Goal: Task Accomplishment & Management: Use online tool/utility

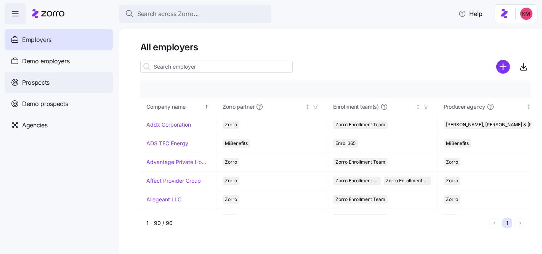
click at [43, 80] on span "Prospects" at bounding box center [35, 83] width 27 height 10
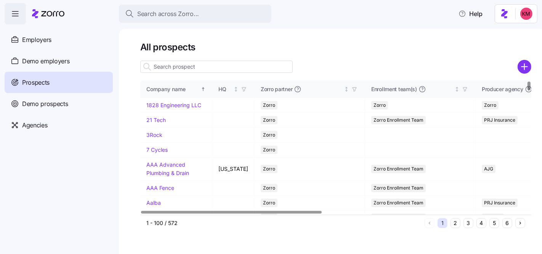
click at [490, 224] on button "5" at bounding box center [495, 223] width 10 height 10
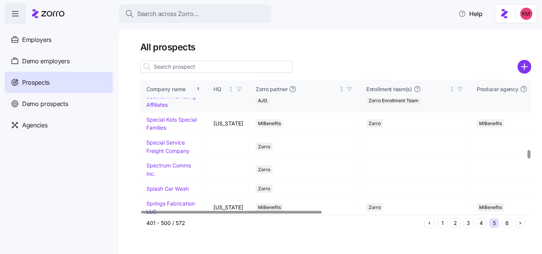
scroll to position [1055, 0]
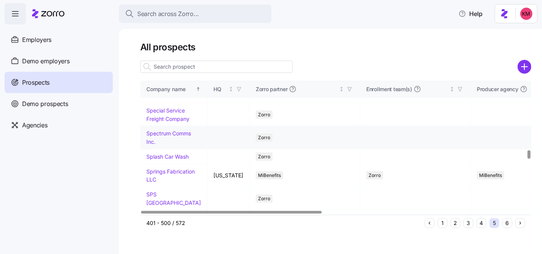
click at [177, 145] on link "Spectrum Comms Inc." at bounding box center [168, 137] width 45 height 15
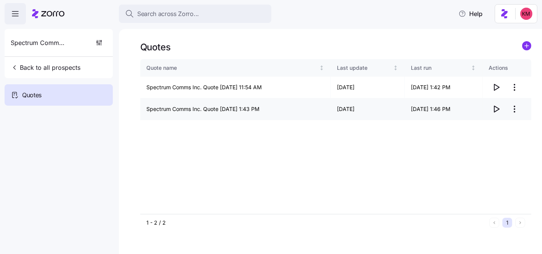
click at [513, 111] on html "Search across Zorro... Help Spectrum Comms Inc. Back to all prospects Quotes - …" at bounding box center [271, 163] width 542 height 326
click at [470, 133] on div "Edit quote" at bounding box center [484, 128] width 70 height 12
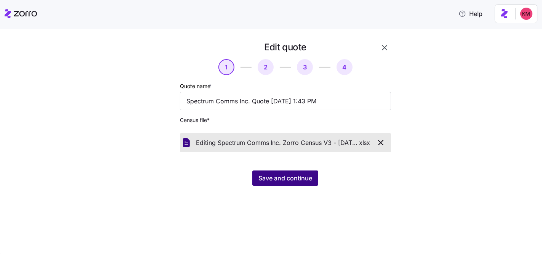
click at [314, 174] on button "Save and continue" at bounding box center [285, 177] width 66 height 15
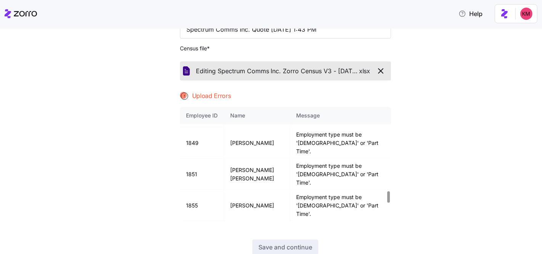
scroll to position [1010, 0]
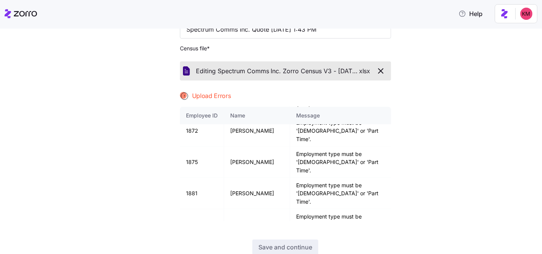
click at [370, 66] on div "Editing Spectrum Comms Inc. Zorro Census V3 - [DATE]. xlsx" at bounding box center [285, 70] width 205 height 13
click at [379, 69] on icon "button" at bounding box center [381, 71] width 5 height 5
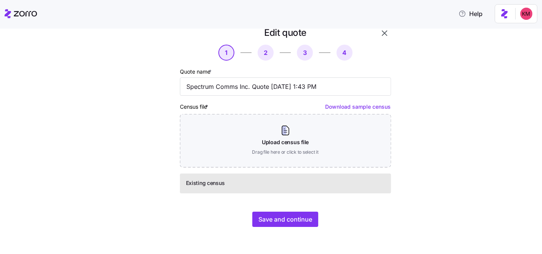
scroll to position [0, 0]
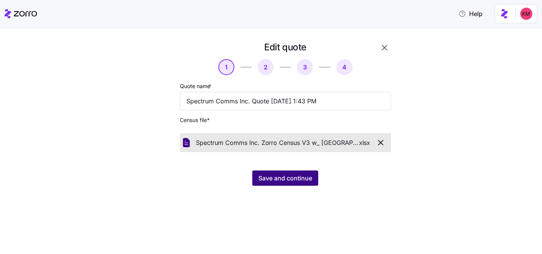
click at [286, 177] on span "Save and continue" at bounding box center [286, 178] width 54 height 9
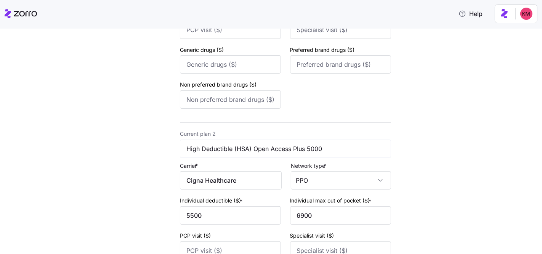
scroll to position [340, 0]
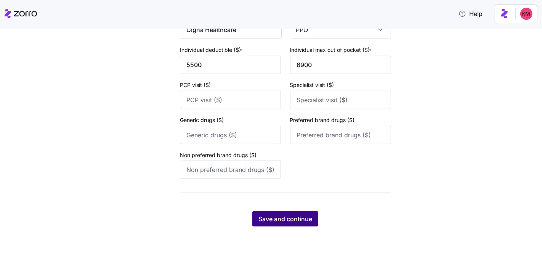
click at [287, 218] on span "Save and continue" at bounding box center [286, 218] width 54 height 9
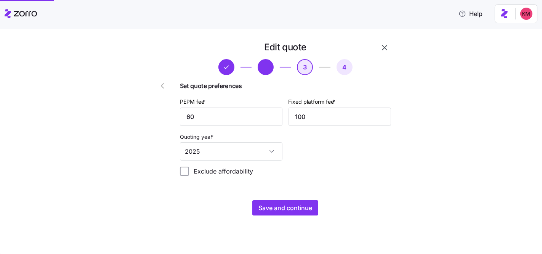
scroll to position [0, 0]
click at [281, 204] on span "Save and continue" at bounding box center [286, 207] width 54 height 9
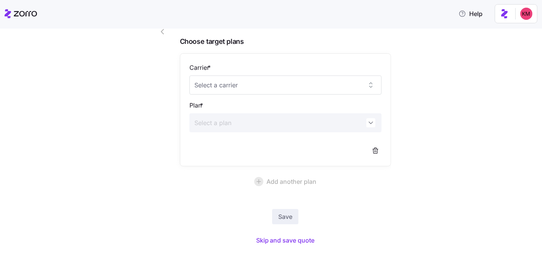
scroll to position [74, 0]
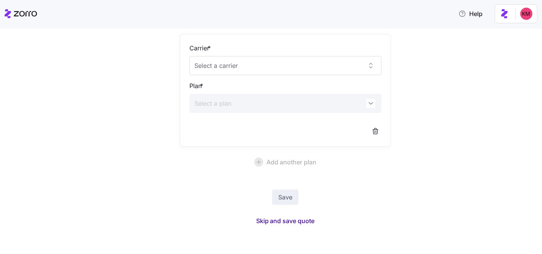
click at [282, 219] on span "Skip and save quote" at bounding box center [285, 220] width 59 height 9
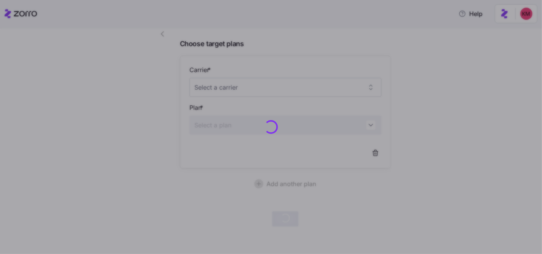
scroll to position [51, 0]
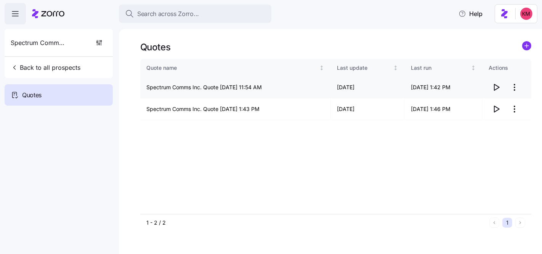
click at [498, 89] on icon "button" at bounding box center [496, 87] width 9 height 9
click at [496, 109] on icon "button" at bounding box center [496, 109] width 9 height 9
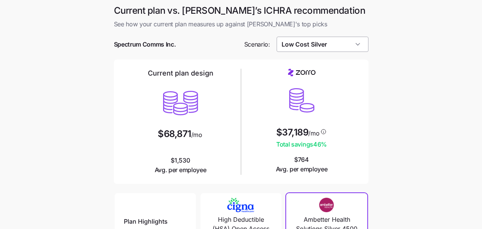
click at [343, 39] on input "Low Cost Silver" at bounding box center [323, 44] width 92 height 15
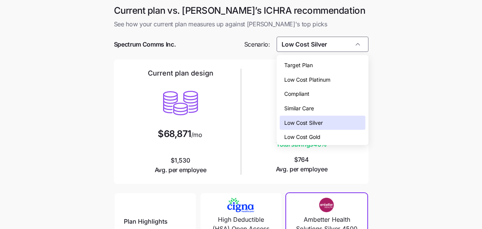
click at [339, 123] on div "Low Cost Silver" at bounding box center [323, 123] width 86 height 14
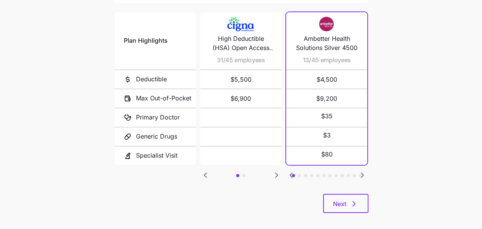
scroll to position [187, 0]
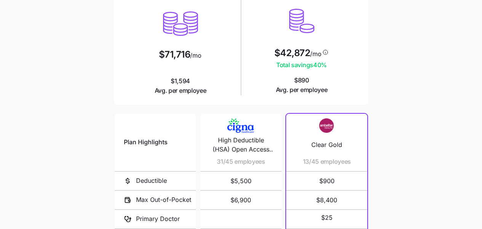
scroll to position [180, 0]
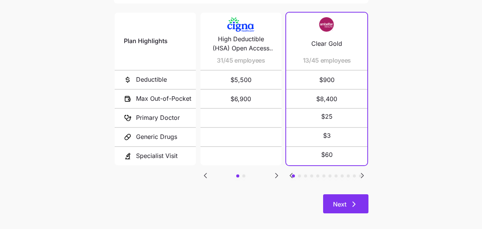
click at [351, 206] on icon "button" at bounding box center [354, 203] width 9 height 9
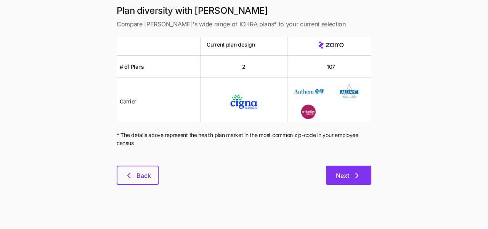
click at [353, 171] on button "Next" at bounding box center [348, 175] width 45 height 19
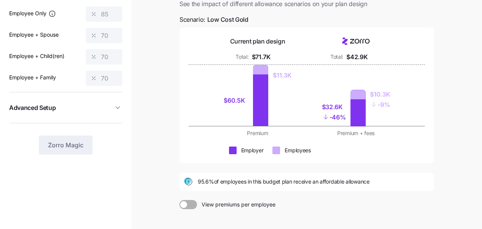
scroll to position [146, 0]
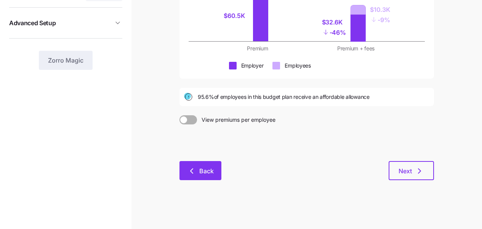
click at [184, 176] on button "Back" at bounding box center [201, 170] width 42 height 19
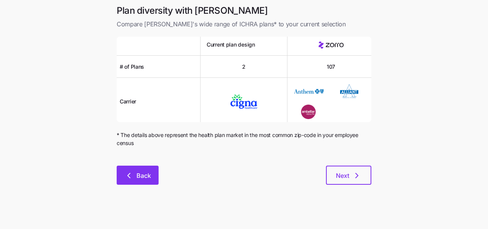
click at [146, 167] on button "Back" at bounding box center [138, 175] width 42 height 19
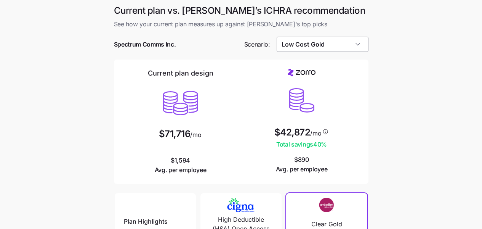
click at [296, 42] on input "Low Cost Gold" at bounding box center [323, 44] width 92 height 15
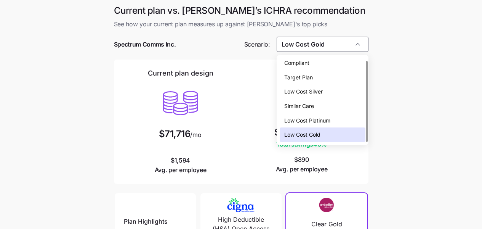
click at [317, 96] on div "Low Cost Silver" at bounding box center [323, 91] width 86 height 14
type input "Low Cost Silver"
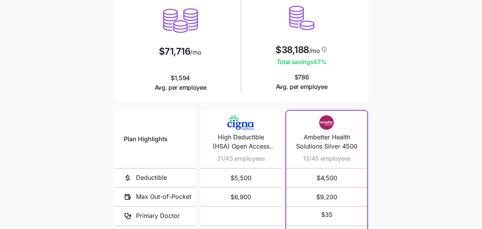
scroll to position [187, 0]
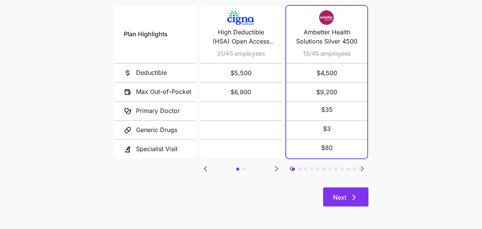
click at [344, 199] on span "Next" at bounding box center [339, 197] width 13 height 9
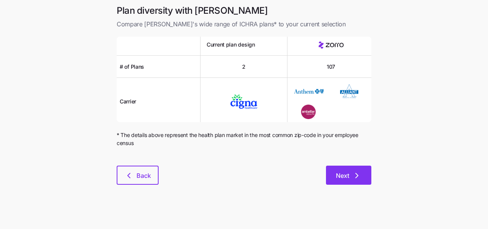
click at [359, 177] on icon "button" at bounding box center [356, 175] width 9 height 9
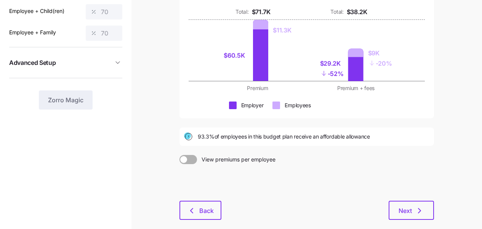
scroll to position [146, 0]
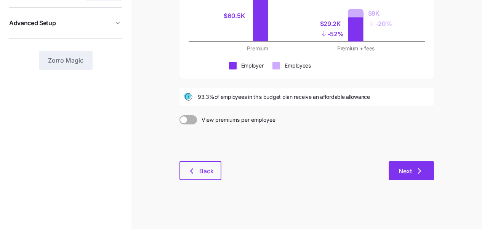
click at [403, 176] on button "Next" at bounding box center [411, 170] width 45 height 19
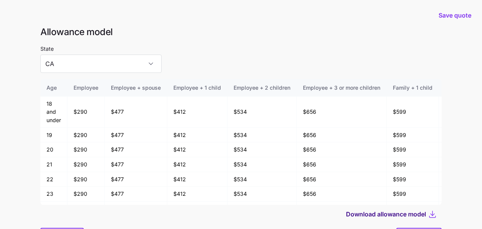
click at [406, 217] on span "Download allowance model" at bounding box center [386, 213] width 80 height 9
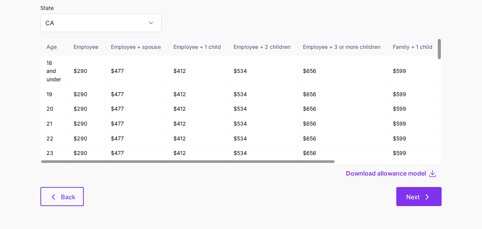
scroll to position [41, 0]
click at [413, 197] on span "Next" at bounding box center [413, 196] width 13 height 9
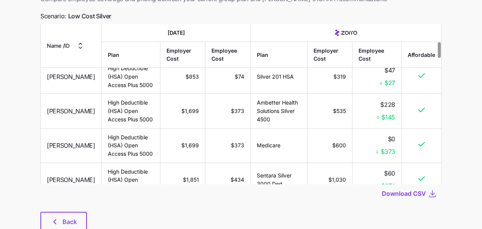
scroll to position [80, 0]
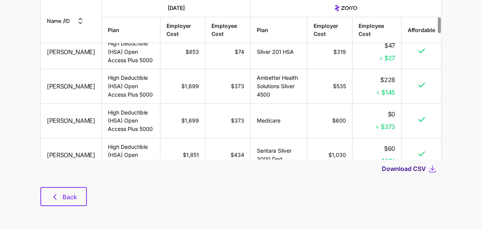
click at [393, 167] on span "Download CSV" at bounding box center [404, 168] width 44 height 9
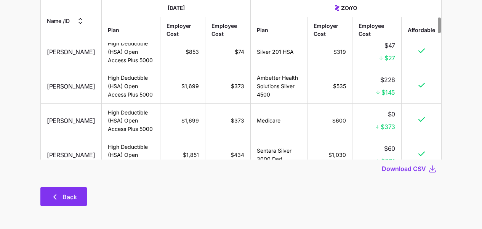
click at [77, 190] on button "Back" at bounding box center [63, 196] width 47 height 19
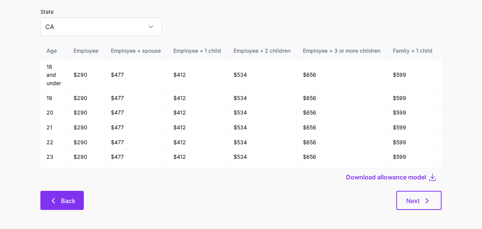
scroll to position [41, 0]
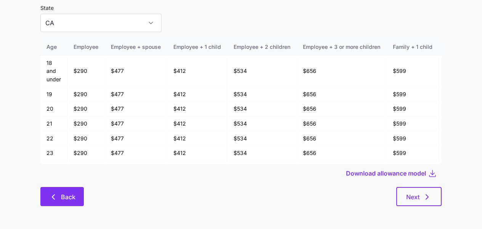
click at [51, 197] on icon "button" at bounding box center [53, 196] width 9 height 9
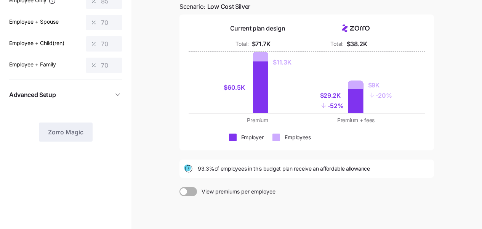
scroll to position [109, 0]
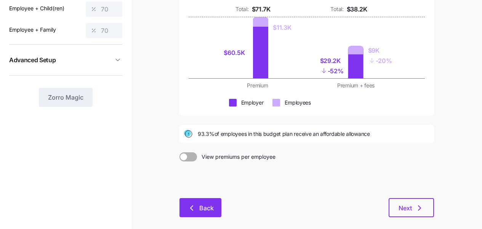
click at [187, 210] on icon "button" at bounding box center [191, 207] width 9 height 9
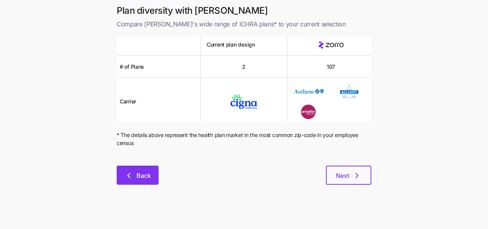
click at [137, 174] on span "Back" at bounding box center [144, 175] width 14 height 9
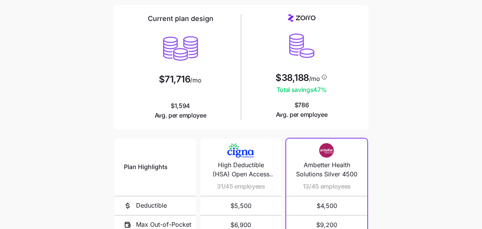
scroll to position [16, 0]
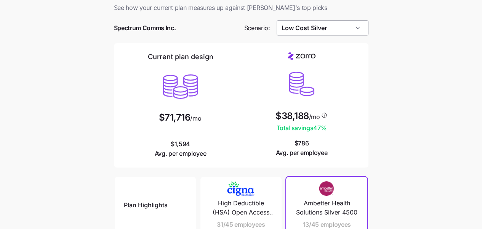
click at [323, 24] on input "Low Cost Silver" at bounding box center [323, 27] width 92 height 15
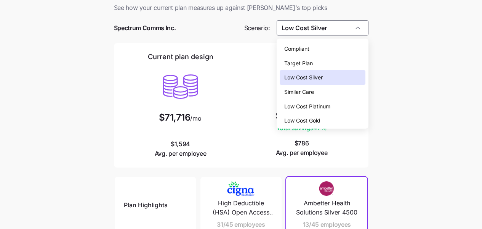
click at [317, 116] on div "Low Cost Gold" at bounding box center [323, 120] width 86 height 14
type input "Low Cost Gold"
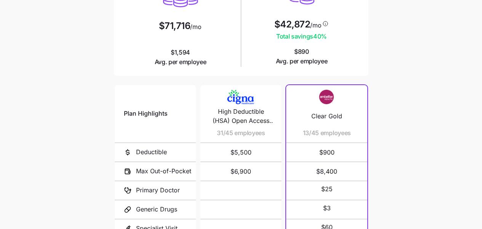
scroll to position [187, 0]
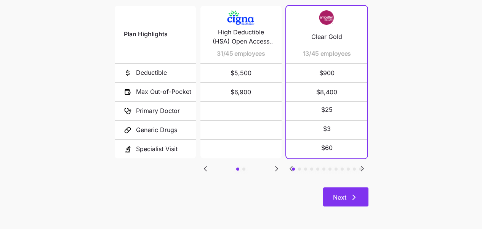
click at [362, 206] on button "Next" at bounding box center [345, 196] width 45 height 19
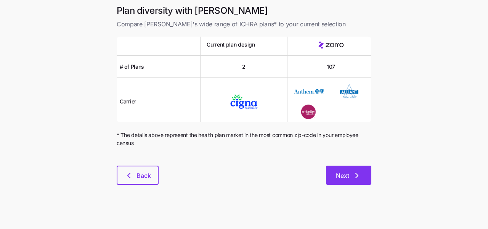
click at [343, 178] on span "Next" at bounding box center [342, 175] width 13 height 9
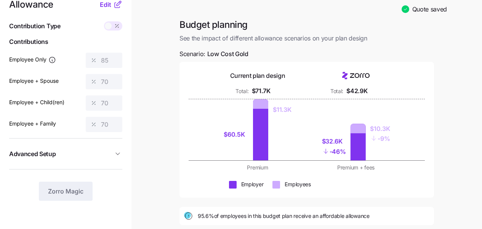
scroll to position [111, 0]
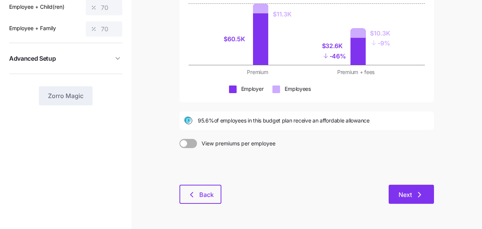
click at [409, 196] on span "Next" at bounding box center [405, 194] width 13 height 9
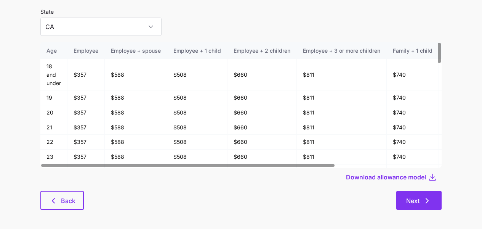
scroll to position [40, 0]
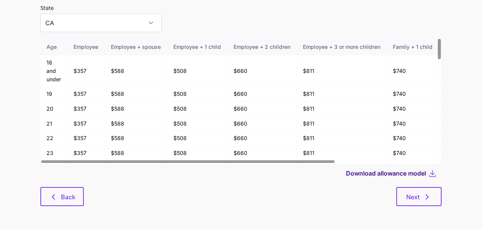
click at [405, 175] on span "Download allowance model" at bounding box center [386, 173] width 80 height 9
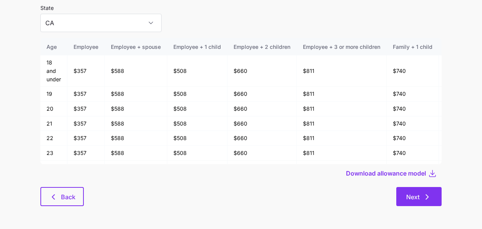
click at [422, 199] on span "Next" at bounding box center [420, 196] width 26 height 9
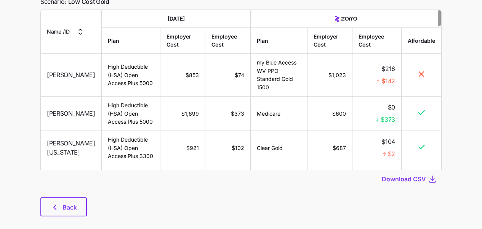
scroll to position [70, 0]
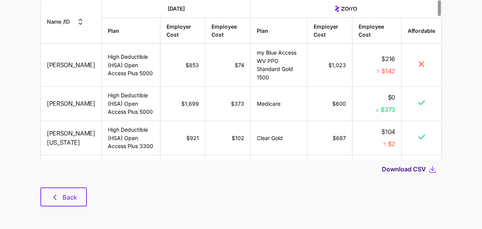
click at [402, 171] on span "Download CSV" at bounding box center [404, 168] width 44 height 9
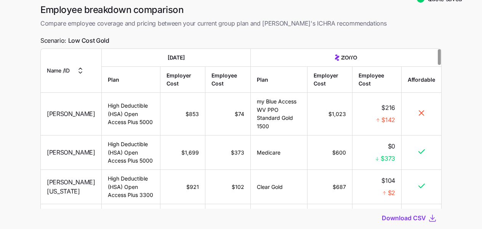
scroll to position [0, 0]
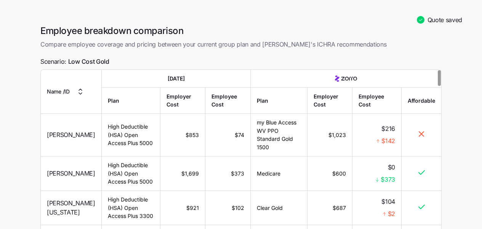
click at [437, 16] on span "Quote saved" at bounding box center [445, 20] width 35 height 10
